Goal: Task Accomplishment & Management: Manage account settings

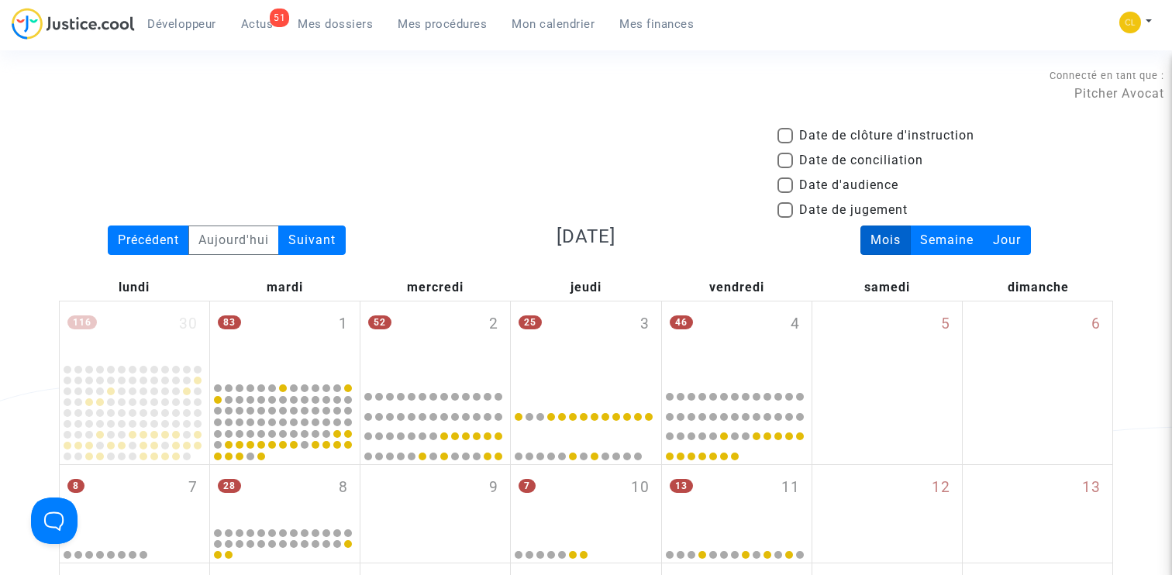
click at [361, 21] on span "Mes dossiers" at bounding box center [335, 24] width 75 height 14
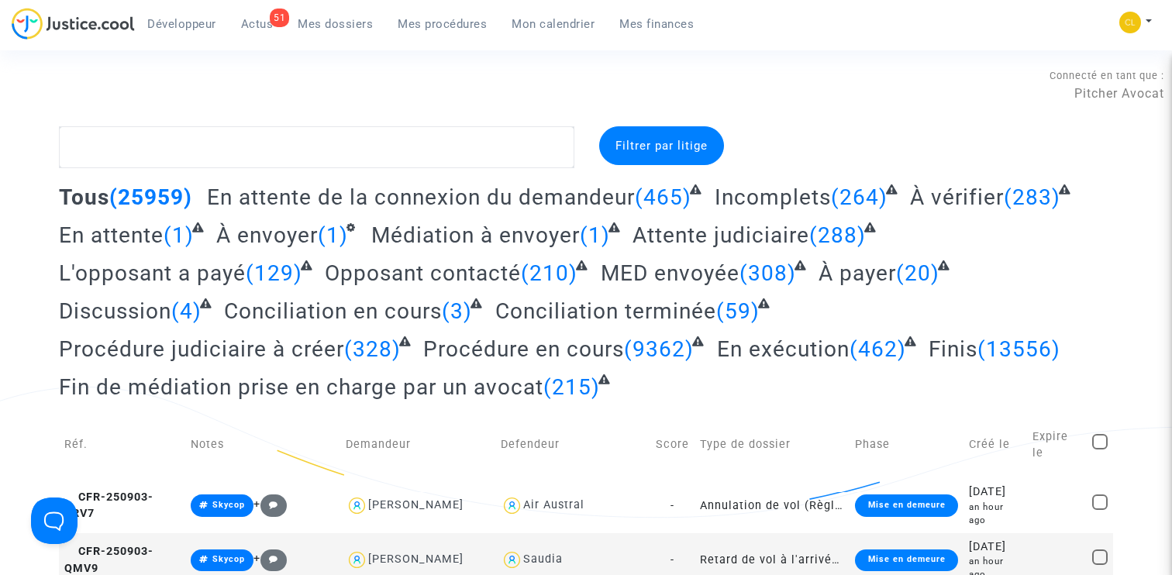
click at [770, 197] on span "Incomplets" at bounding box center [772, 197] width 116 height 26
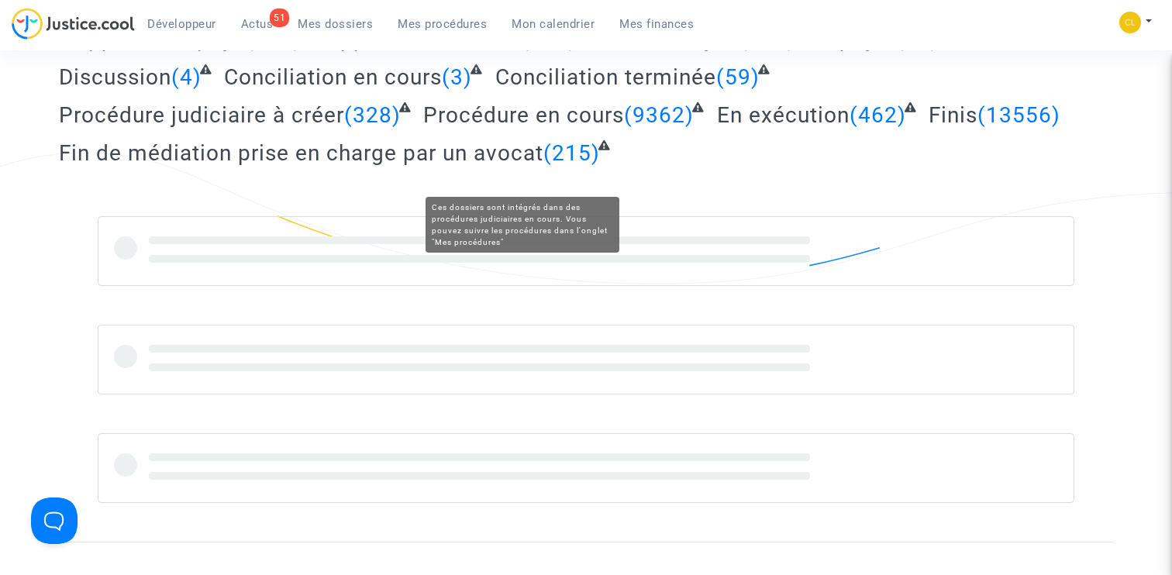
scroll to position [305, 0]
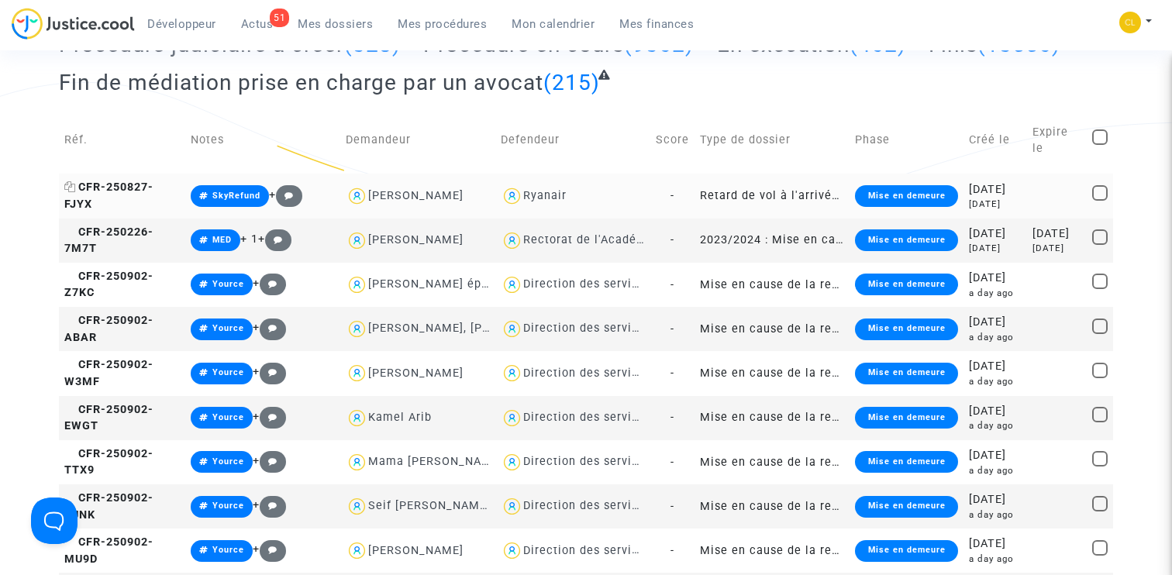
click at [114, 184] on span "CFR-250827-FJYX" at bounding box center [108, 196] width 89 height 30
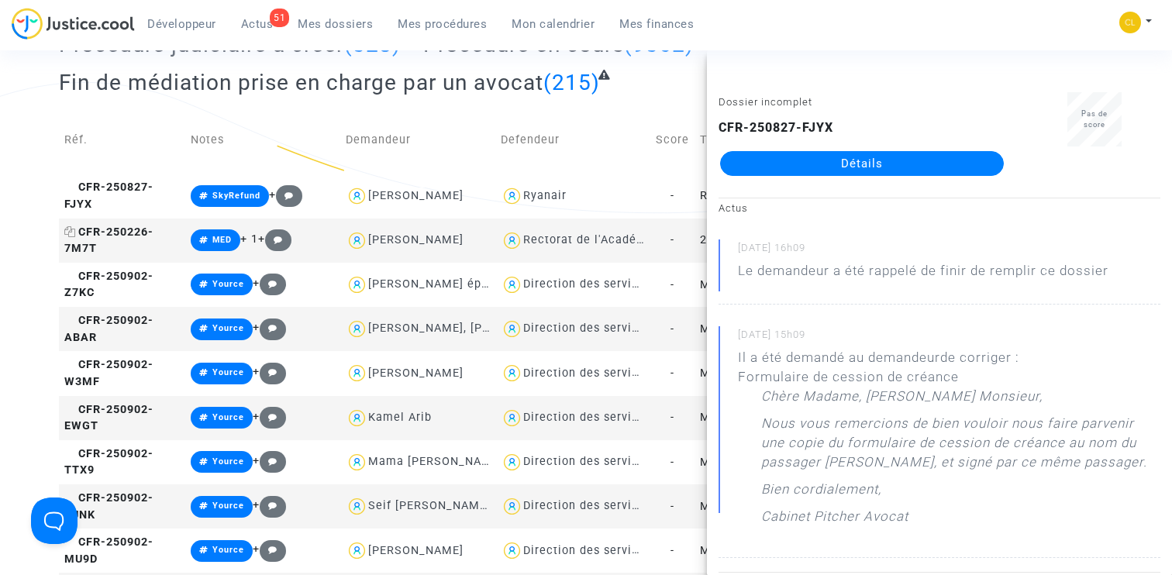
click at [139, 246] on span "CFR-250226-7M7T" at bounding box center [108, 241] width 89 height 30
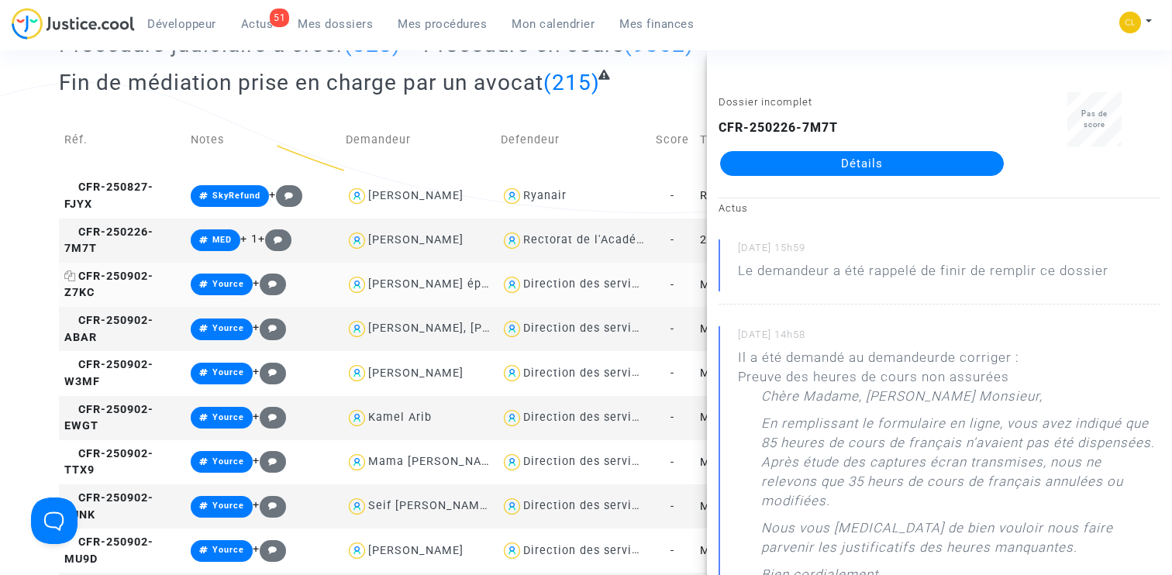
click at [143, 300] on span "CFR-250902-Z7KC" at bounding box center [108, 285] width 89 height 30
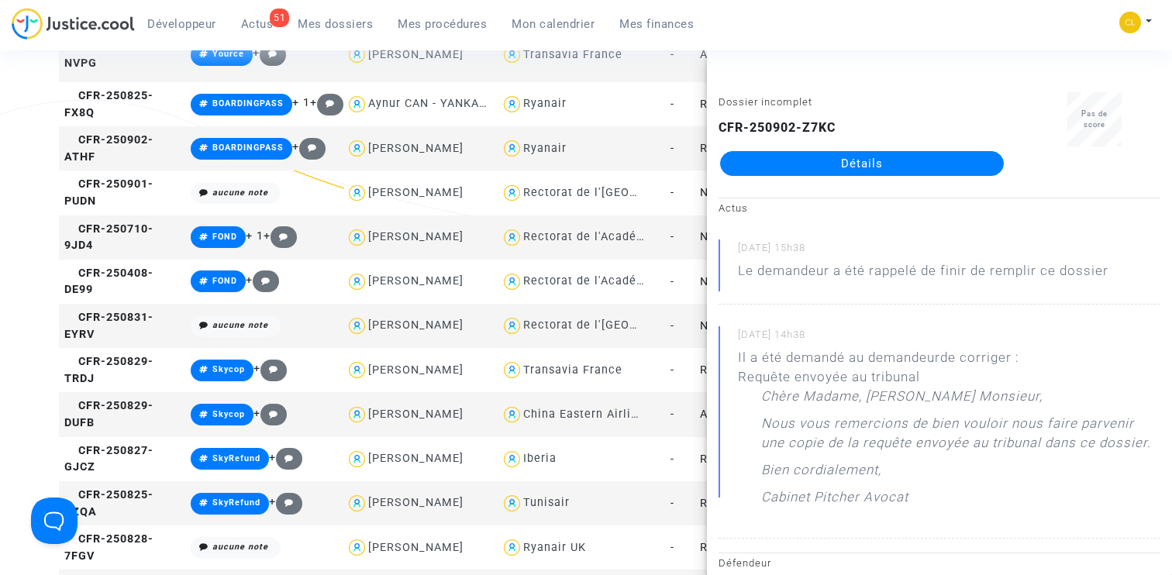
scroll to position [1317, 0]
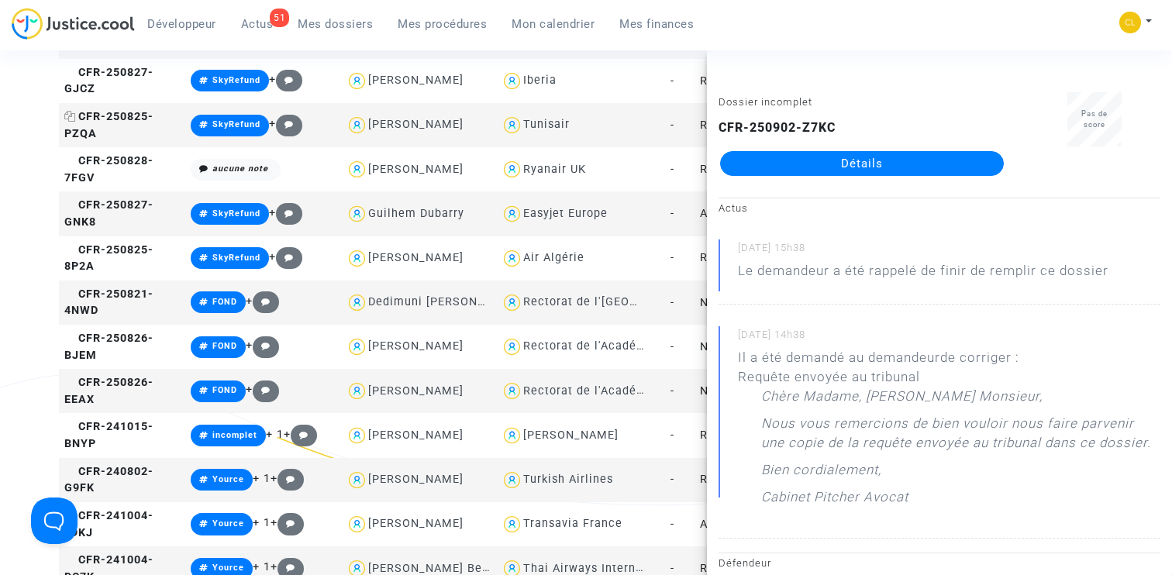
click at [136, 140] on span "CFR-250825-PZQA" at bounding box center [108, 125] width 89 height 30
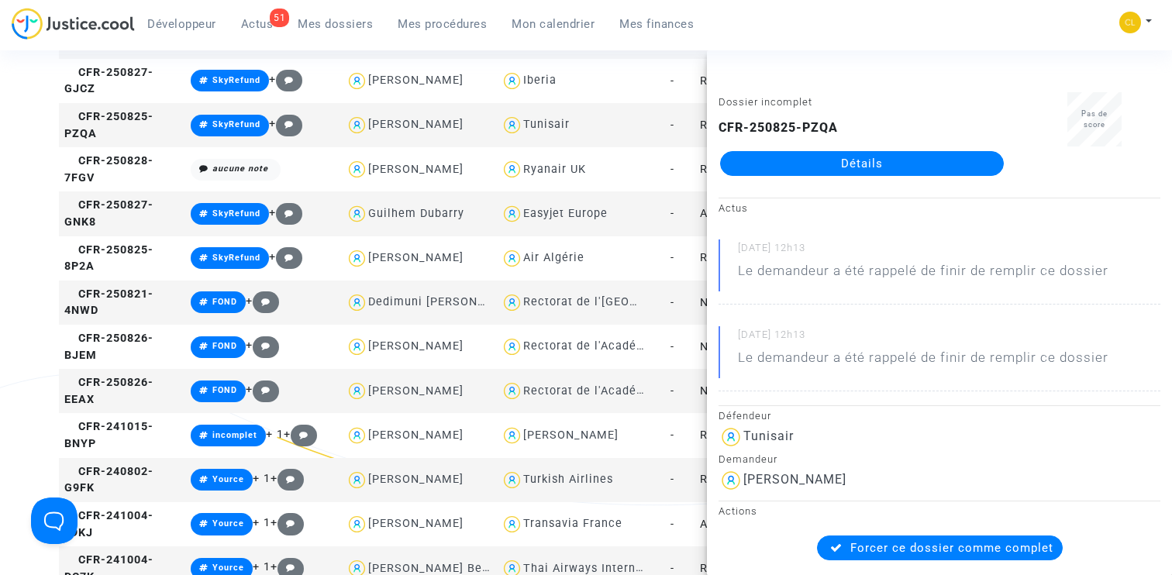
click at [136, 58] on td "CFR-250829-DUFB" at bounding box center [122, 36] width 127 height 44
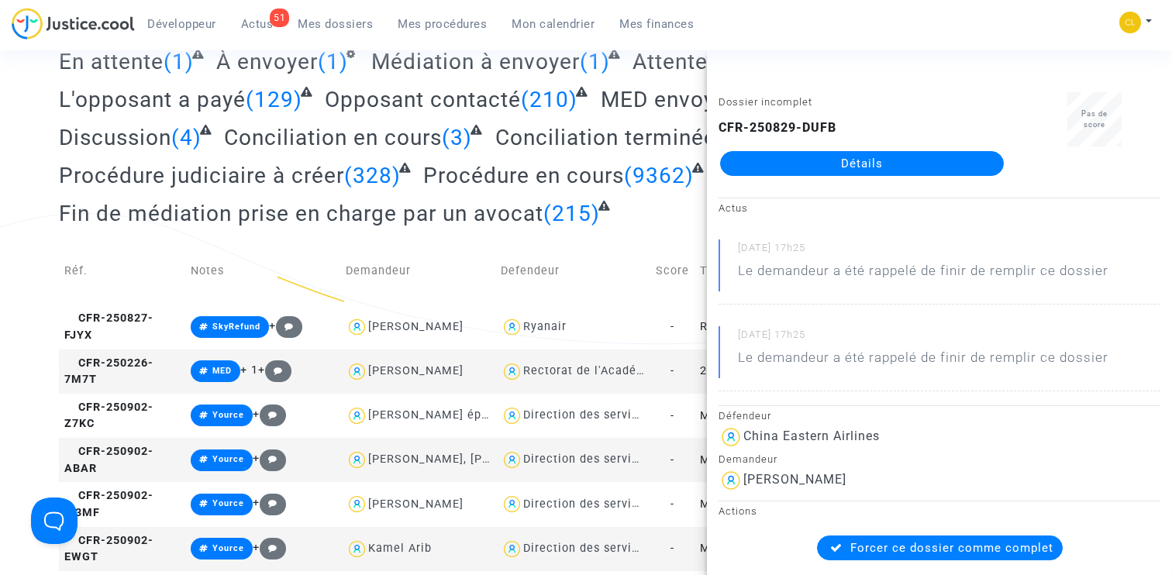
scroll to position [0, 0]
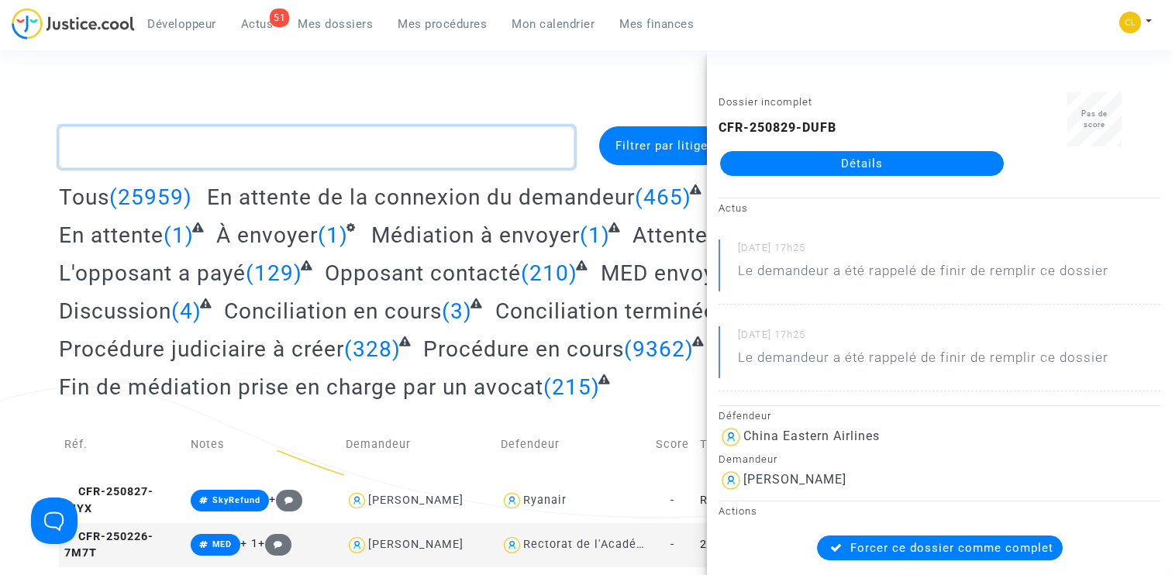
click at [242, 129] on textarea at bounding box center [316, 147] width 515 height 42
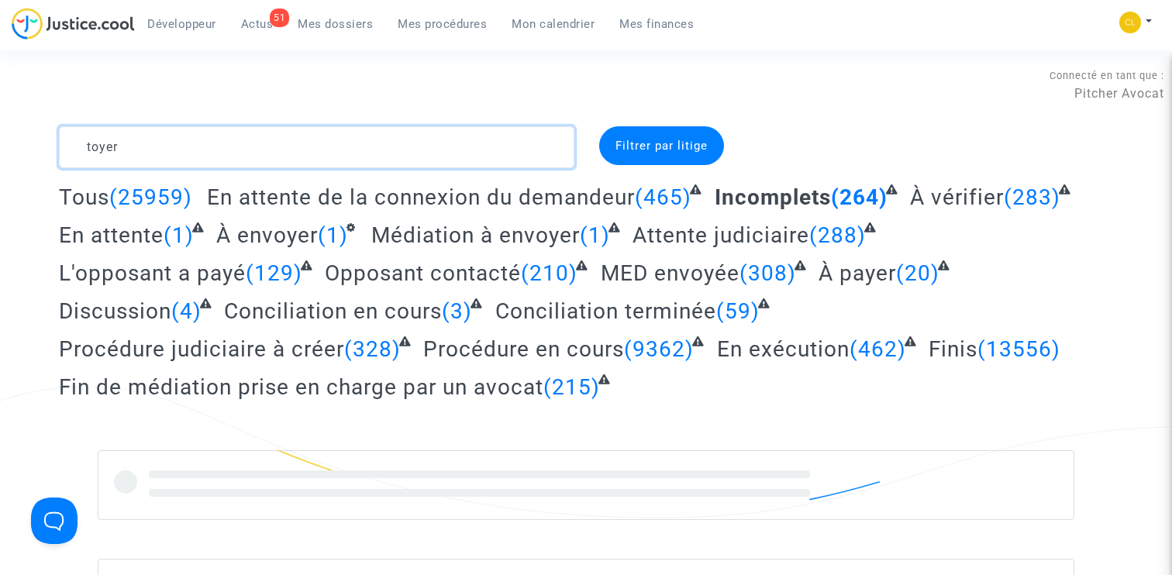
click at [269, 132] on textarea at bounding box center [316, 147] width 515 height 42
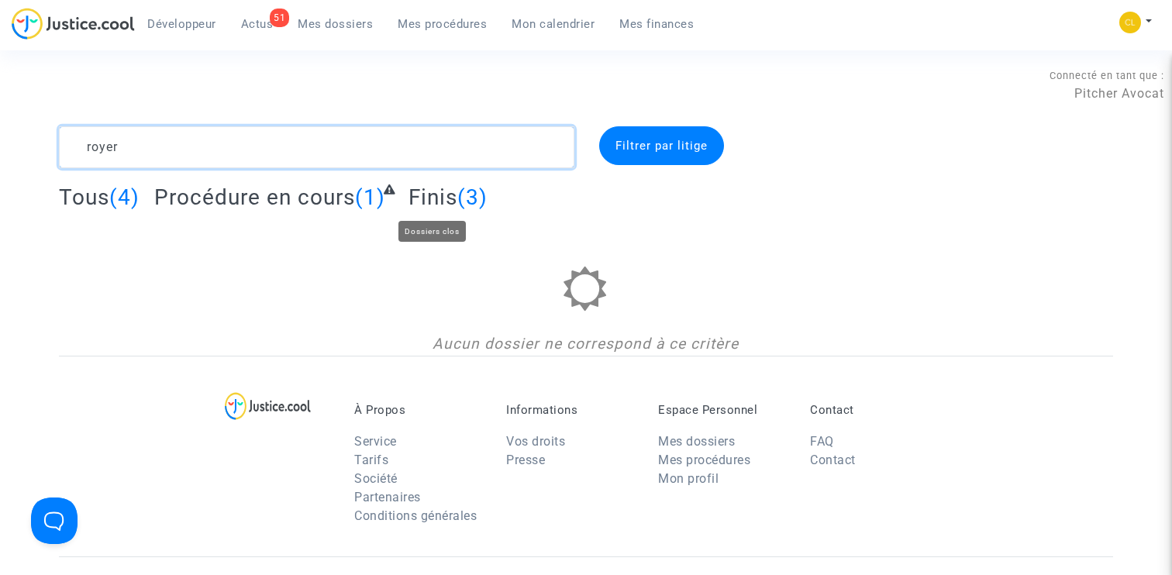
type textarea "royer"
click at [420, 191] on span "Finis" at bounding box center [432, 197] width 49 height 26
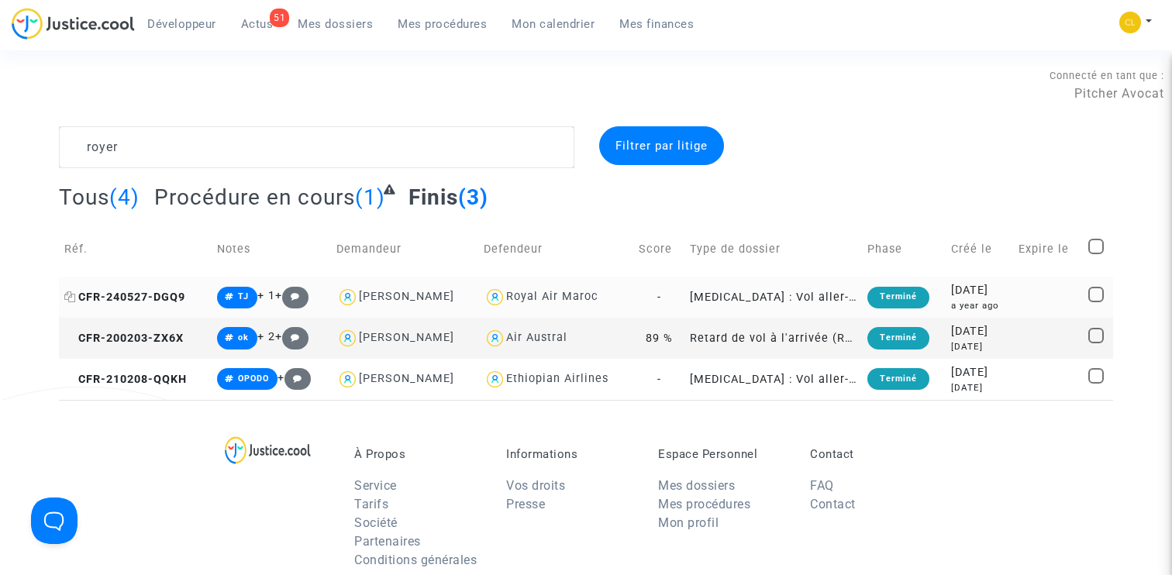
click at [176, 298] on span "CFR-240527-DGQ9" at bounding box center [124, 297] width 121 height 13
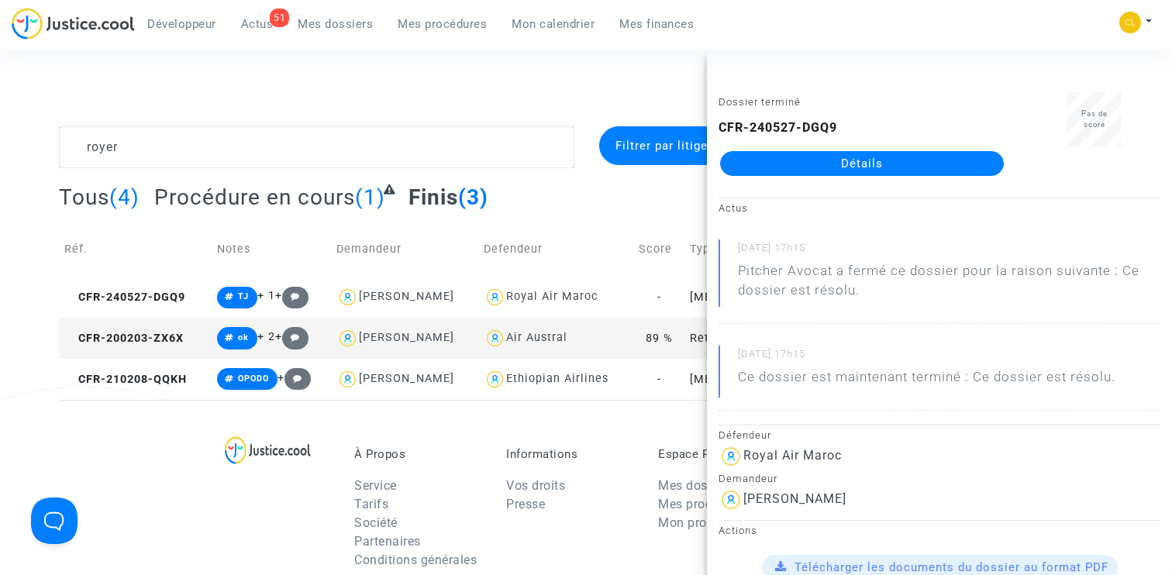
click at [864, 159] on link "Détails" at bounding box center [862, 163] width 284 height 25
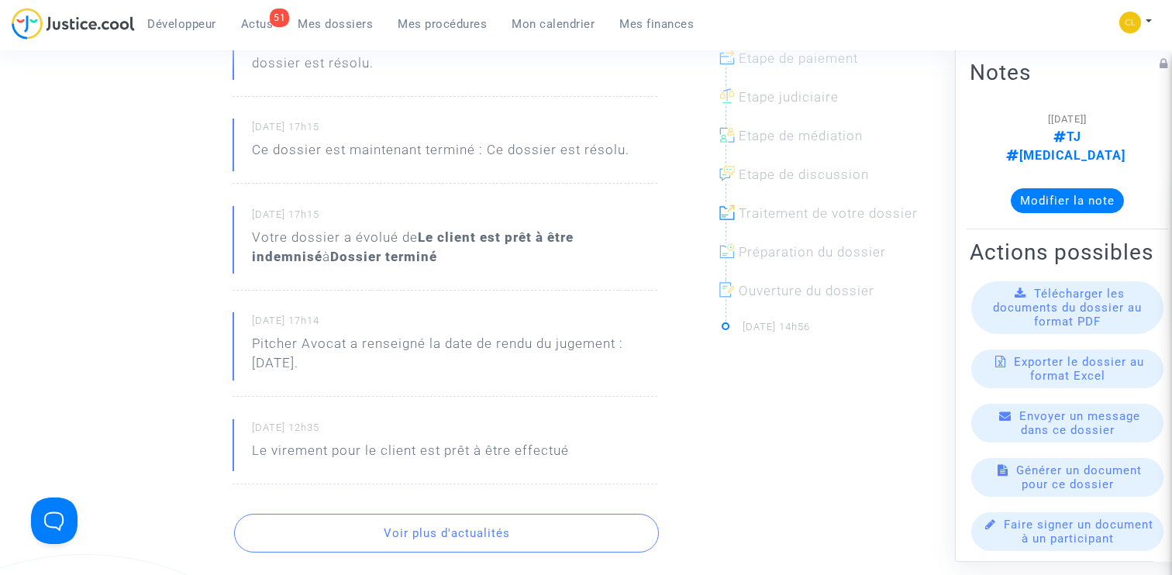
scroll to position [491, 0]
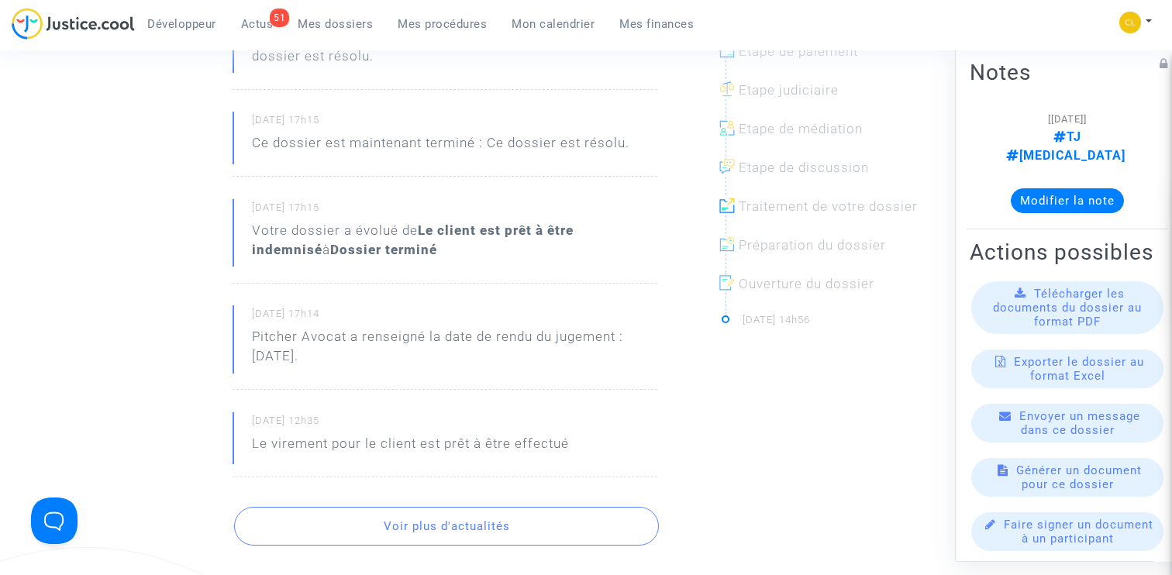
click at [393, 507] on button "Voir plus d'actualités" at bounding box center [446, 526] width 424 height 39
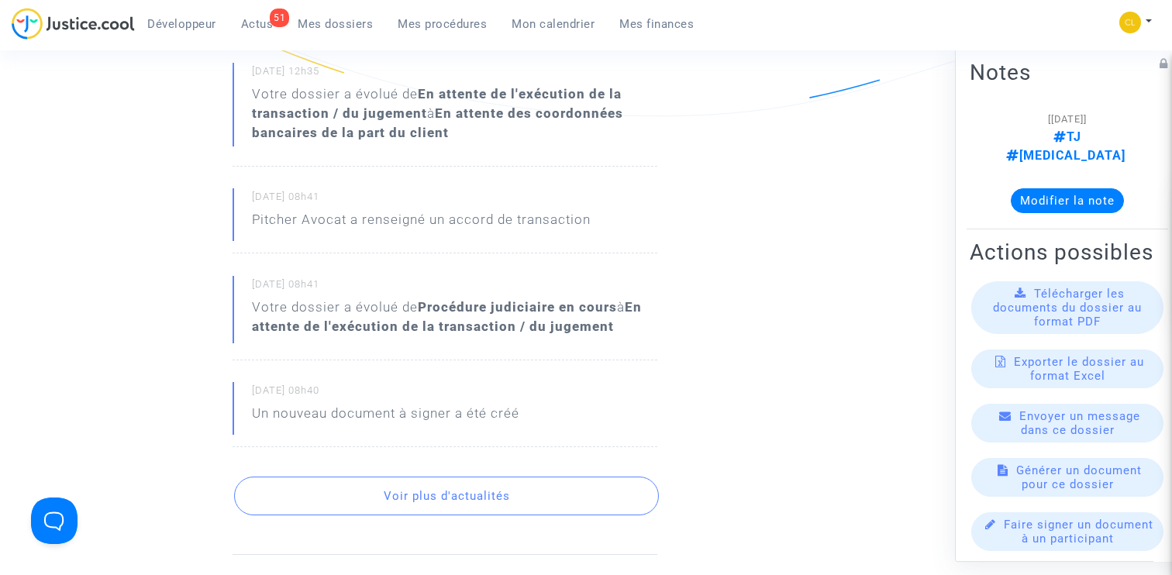
scroll to position [1106, 0]
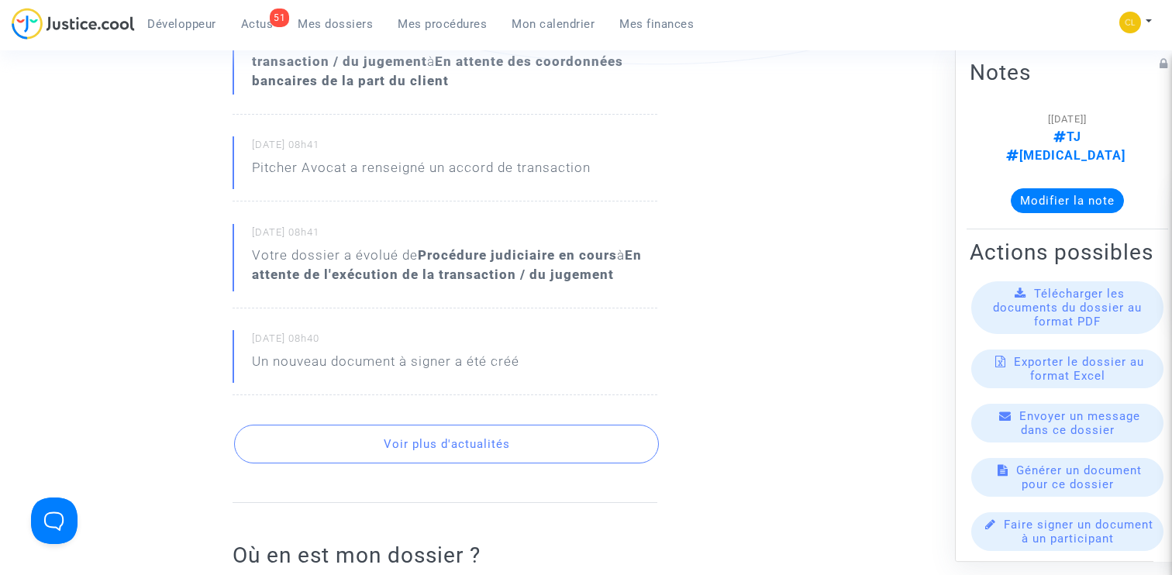
click at [414, 444] on button "Voir plus d'actualités" at bounding box center [446, 444] width 424 height 39
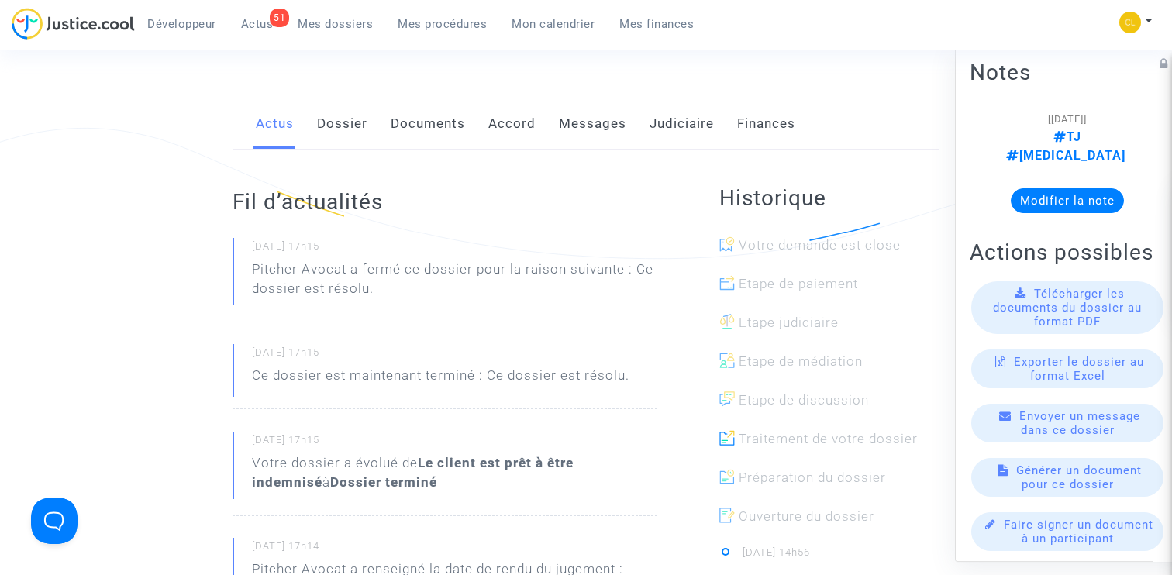
scroll to position [0, 0]
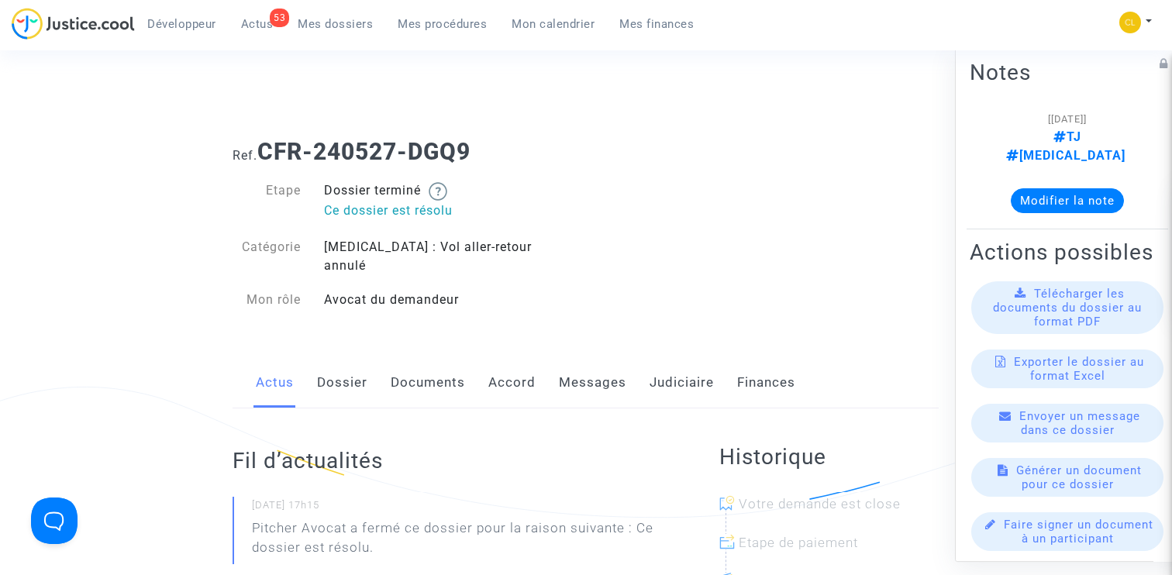
click at [245, 25] on span "Actus" at bounding box center [257, 24] width 33 height 14
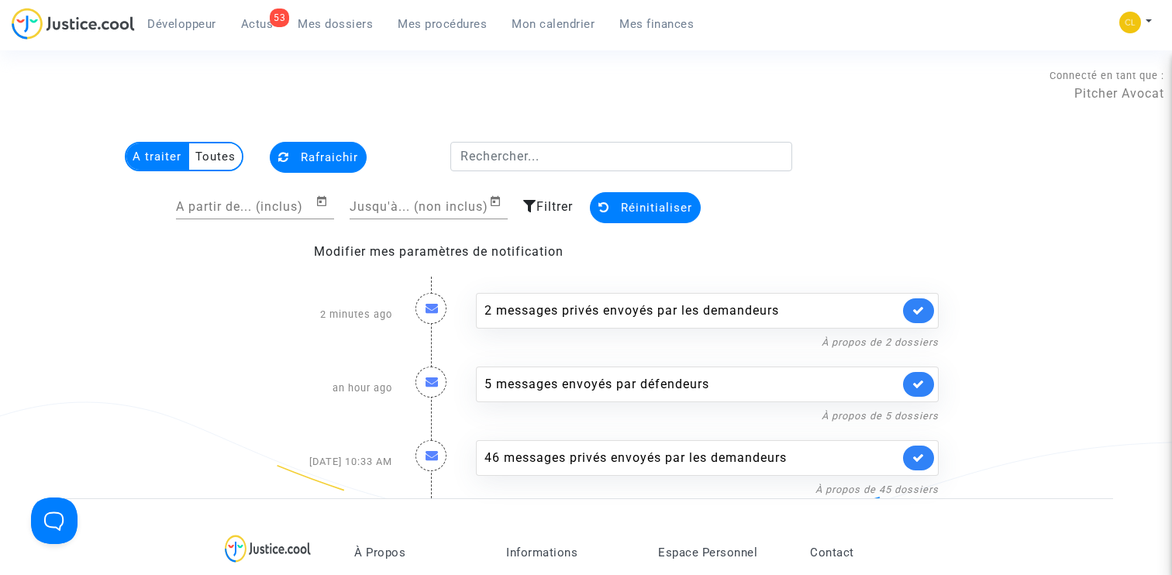
click at [553, 204] on span "Filtrer" at bounding box center [554, 206] width 36 height 15
